Goal: Task Accomplishment & Management: Complete application form

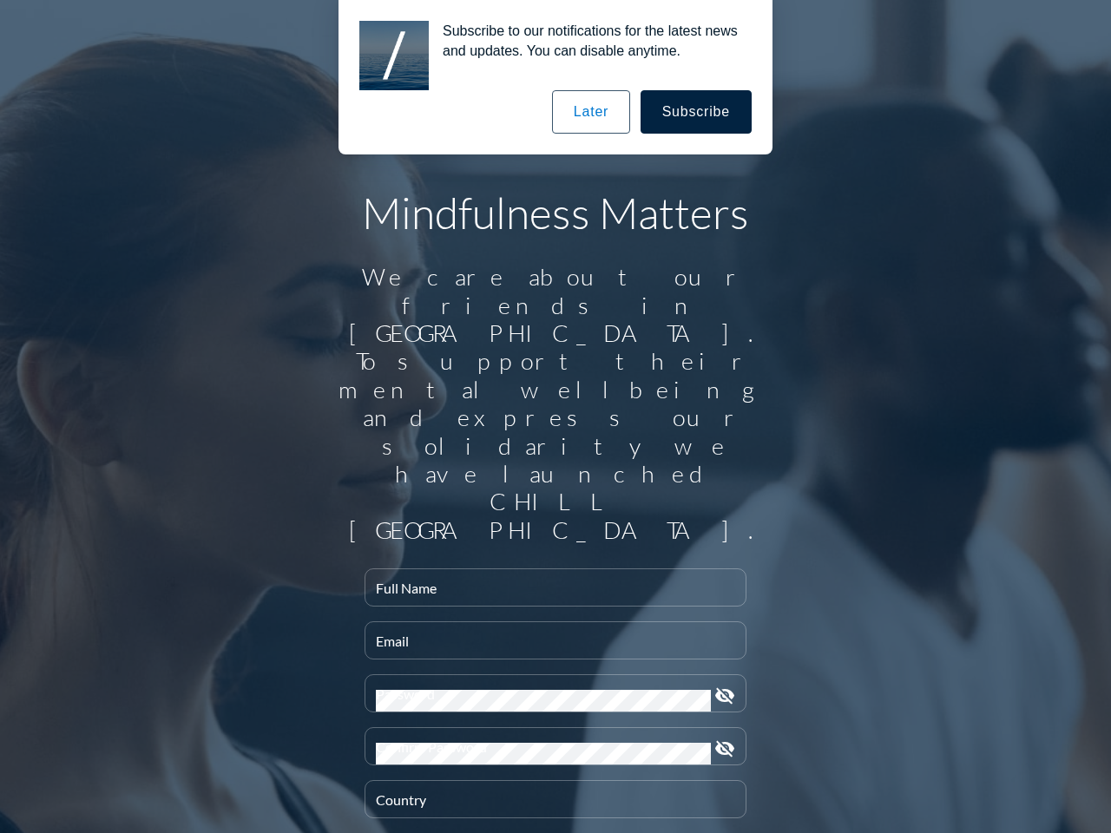
click at [548, 584] on input "Full Name" at bounding box center [555, 595] width 359 height 22
click at [548, 637] on input "Email" at bounding box center [555, 648] width 359 height 22
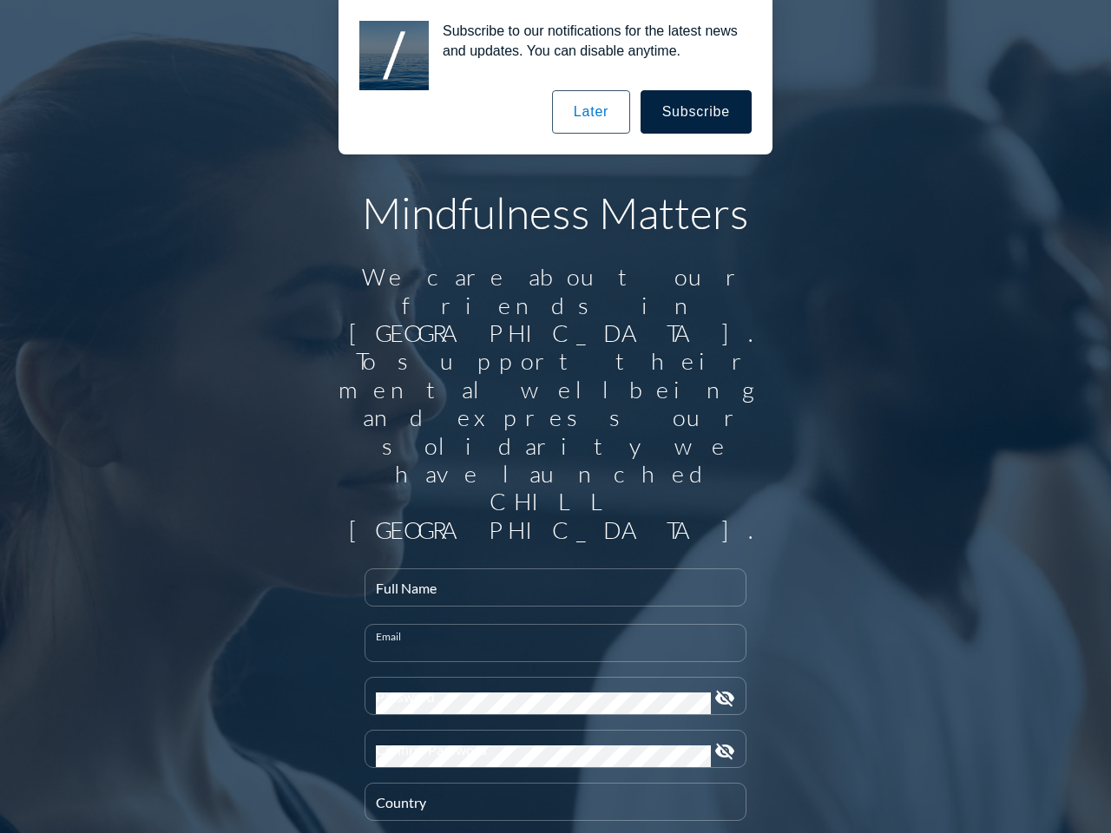
click at [548, 678] on div "Password" at bounding box center [543, 696] width 335 height 36
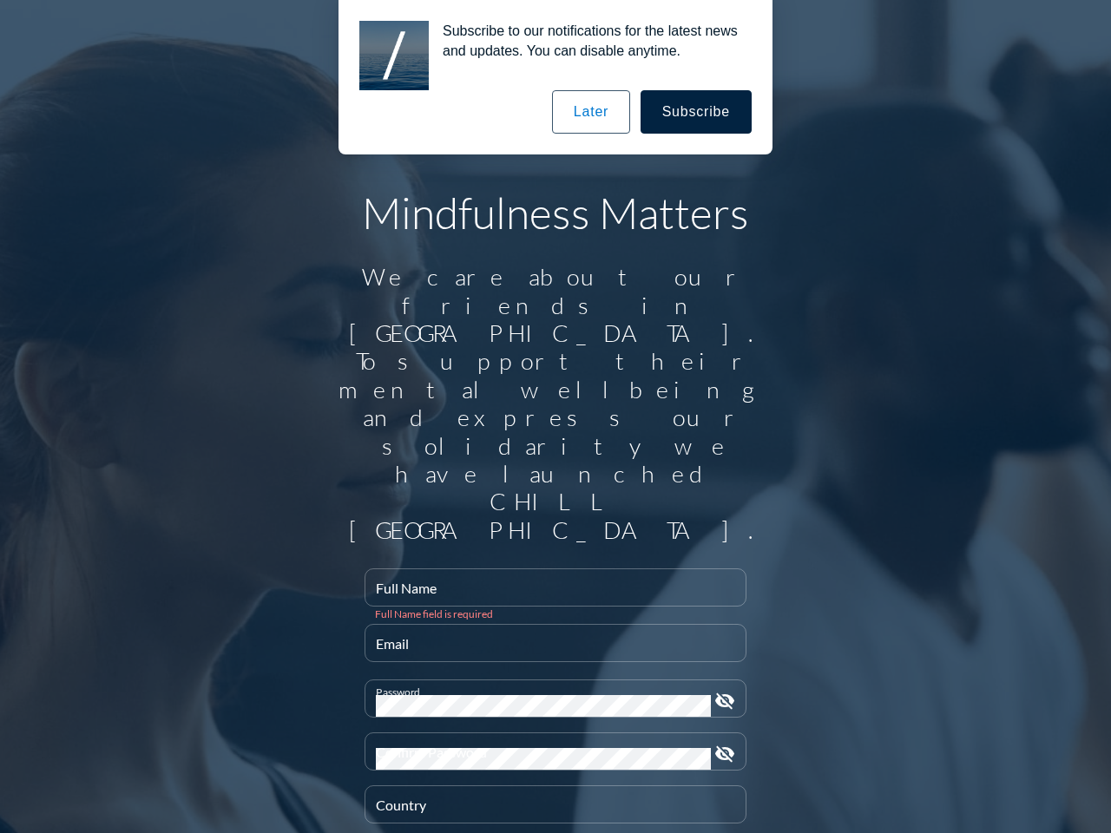
click at [718, 691] on icon "visibility_off" at bounding box center [724, 701] width 21 height 21
click at [548, 733] on div "Confirm Password" at bounding box center [543, 751] width 335 height 36
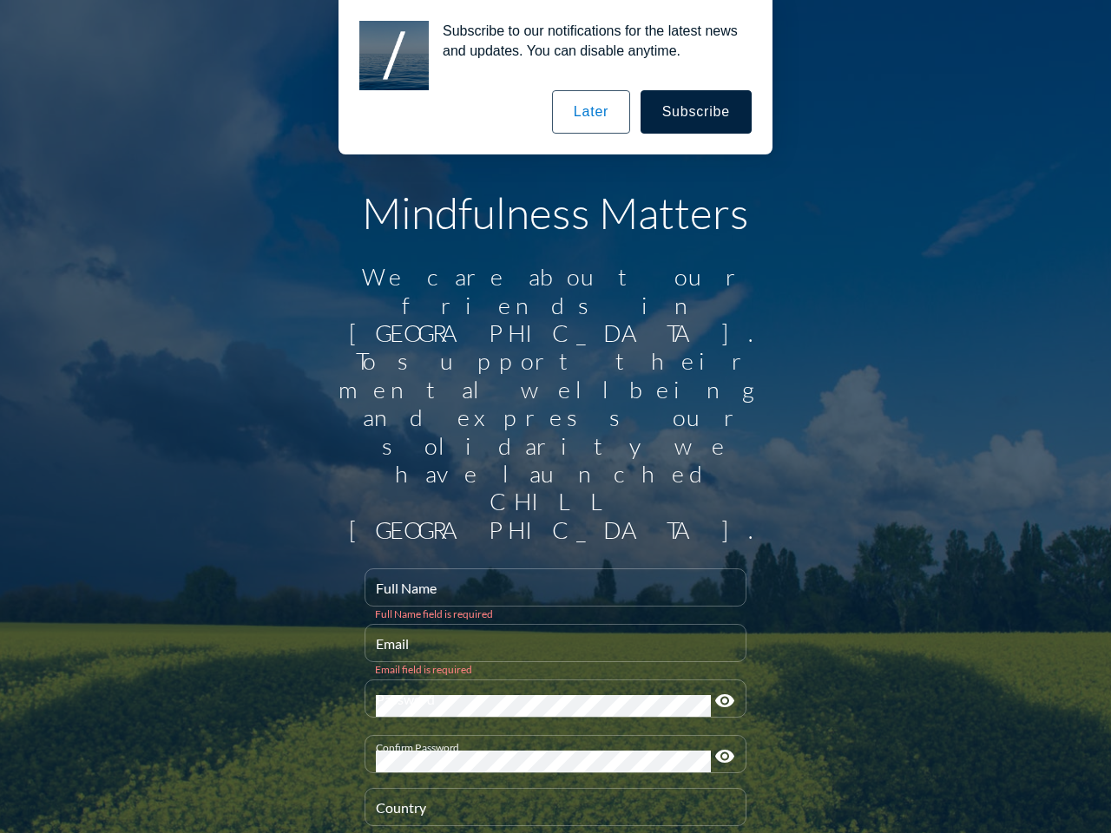
click at [718, 746] on icon "visibility" at bounding box center [724, 756] width 21 height 21
click at [548, 789] on div "Country" at bounding box center [555, 807] width 359 height 36
click at [697, 112] on button "Subscribe" at bounding box center [695, 111] width 111 height 43
